Goal: Find specific page/section: Find specific page/section

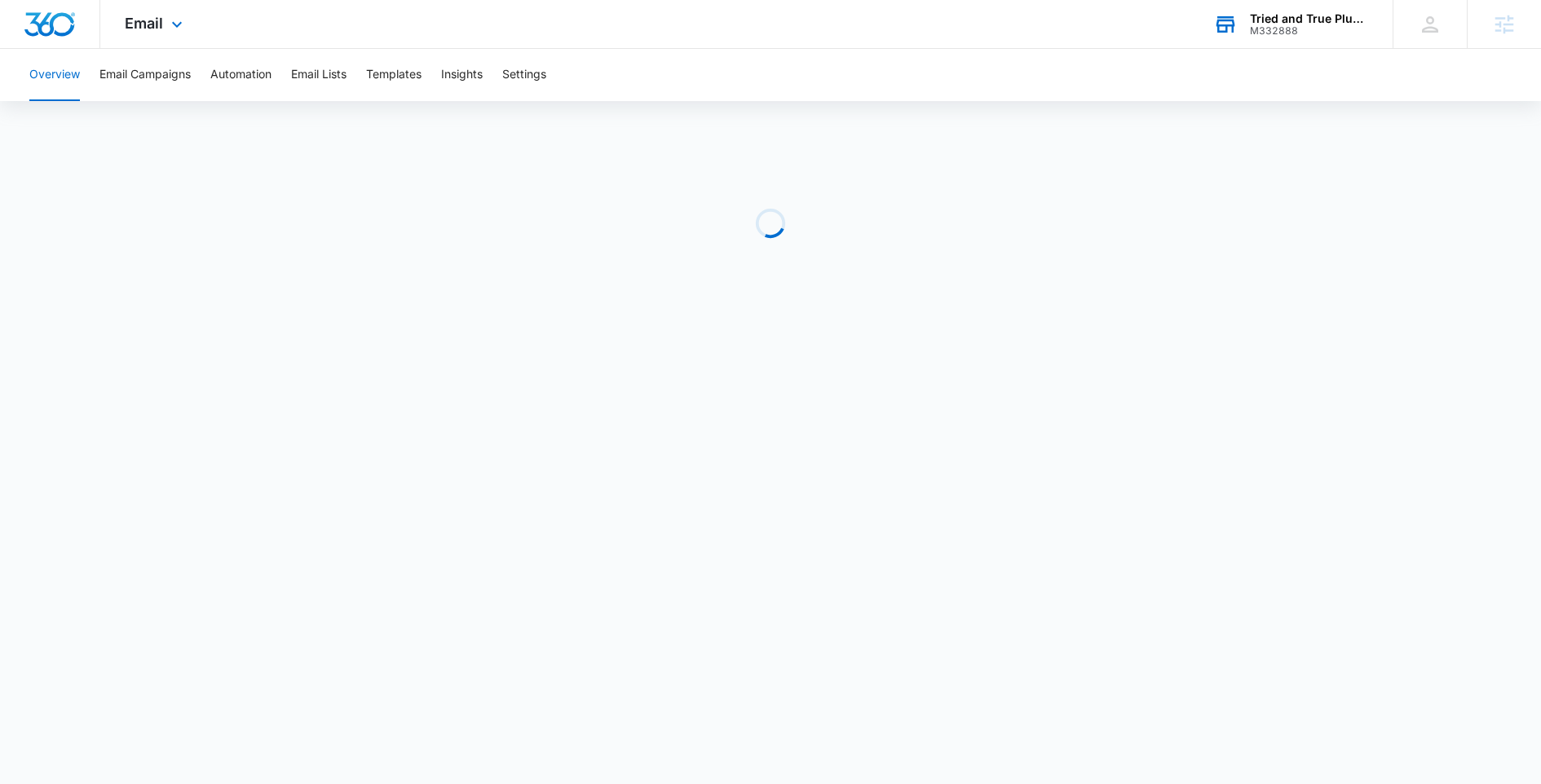
click at [1275, 15] on div "Tried and True Plumbing" at bounding box center [1309, 19] width 119 height 13
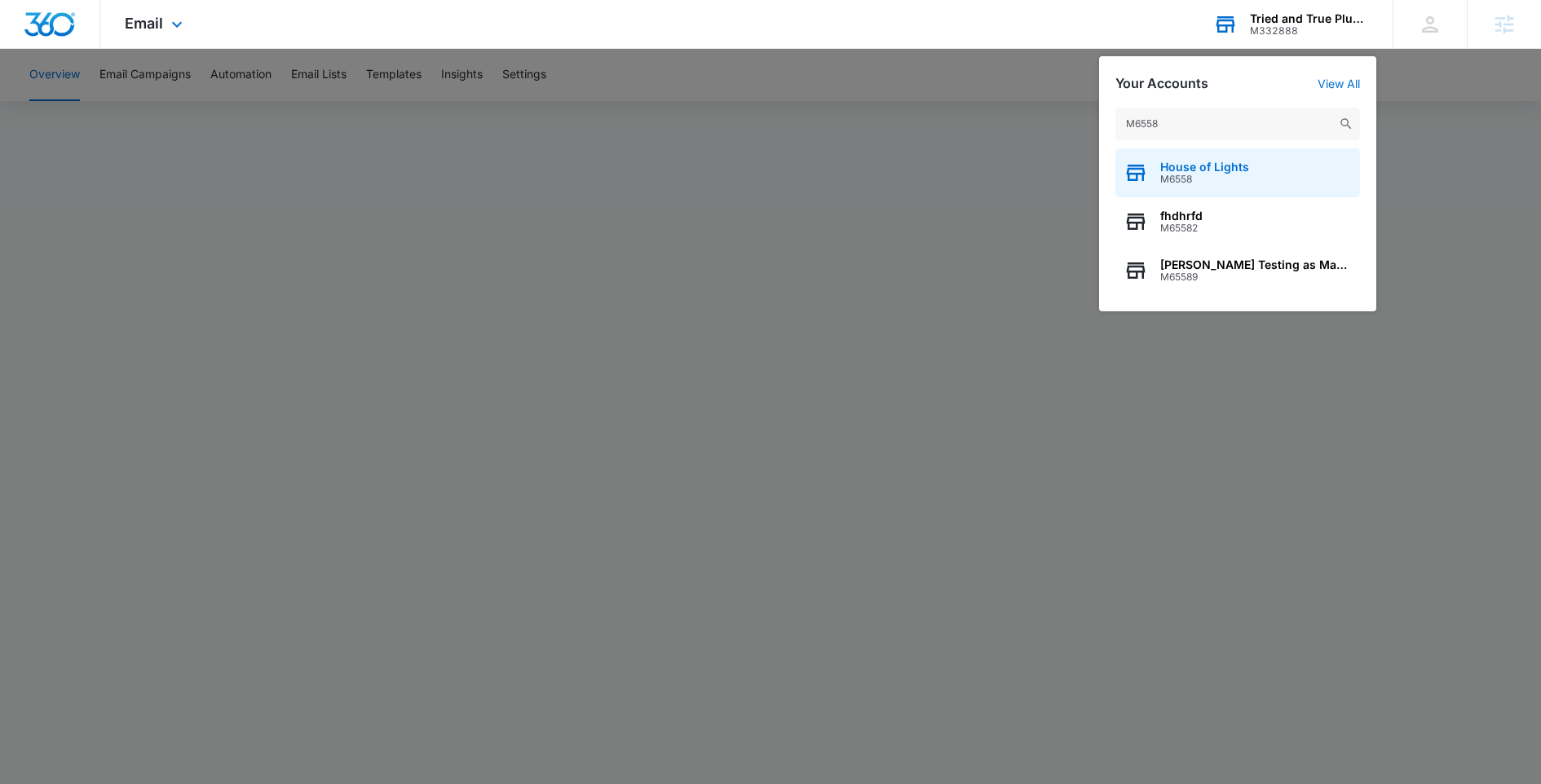
type input "M6558"
click at [1194, 171] on span "House of Lights" at bounding box center [1204, 167] width 89 height 13
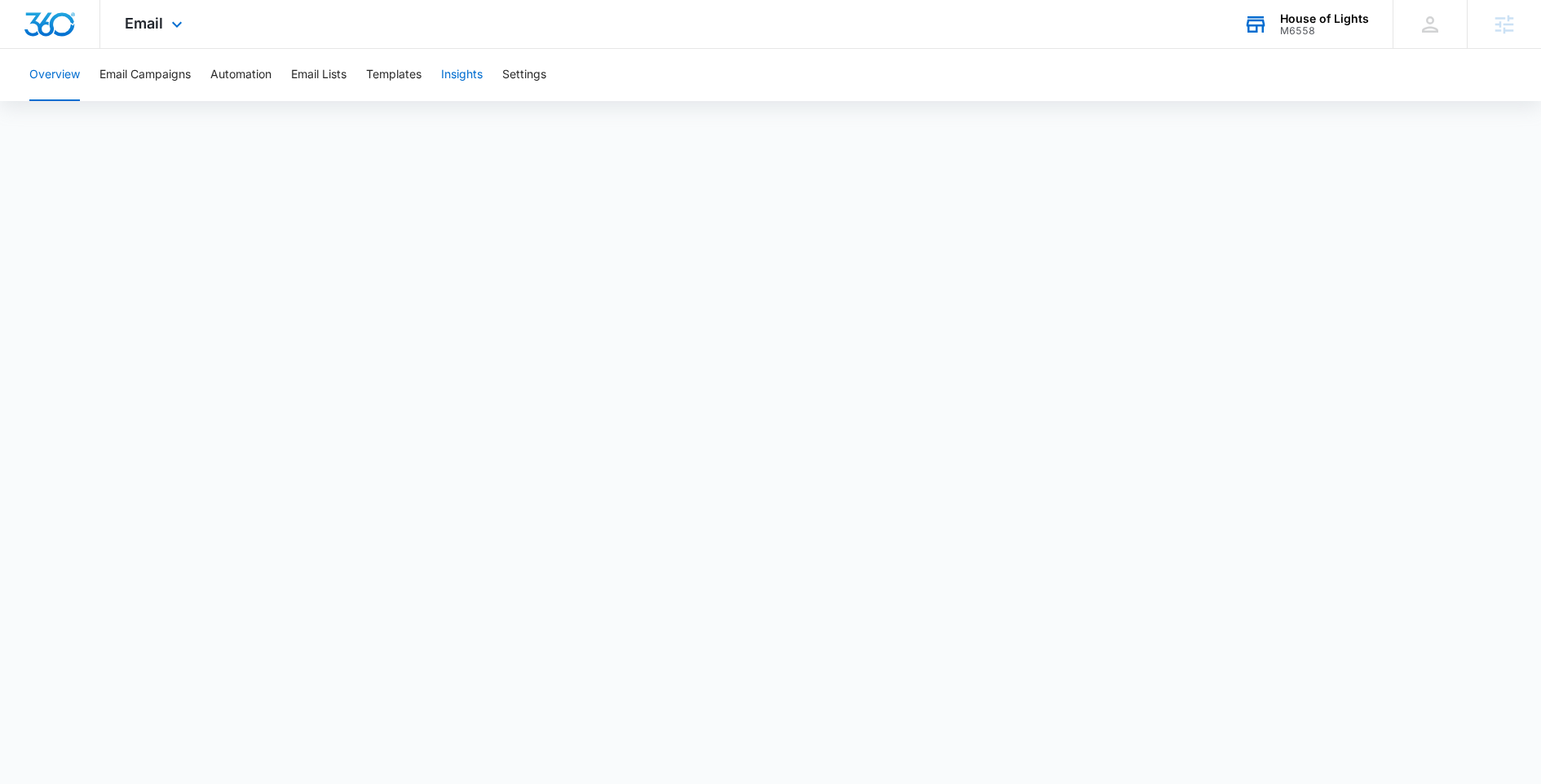
click at [454, 83] on button "Insights" at bounding box center [462, 74] width 42 height 53
click at [410, 82] on button "Templates" at bounding box center [394, 74] width 55 height 53
